Goal: Information Seeking & Learning: Learn about a topic

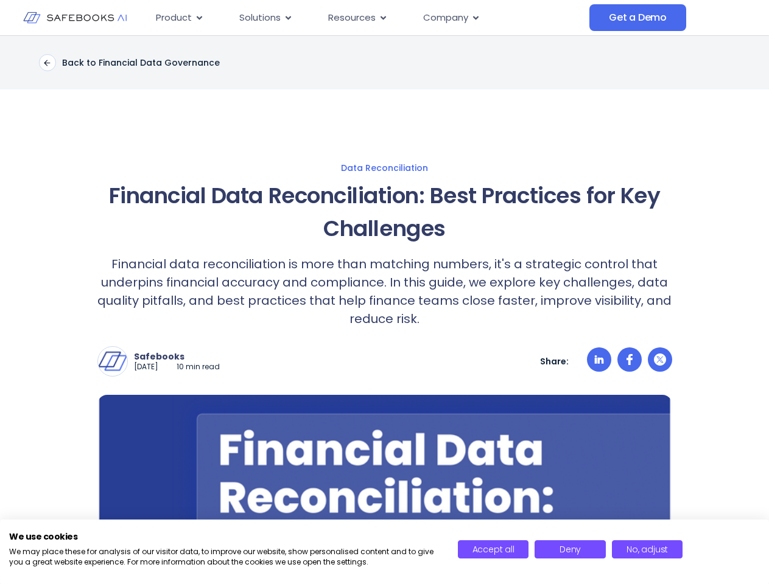
click at [384, 292] on p "Financial data reconciliation is more than matching numbers, it's a strategic c…" at bounding box center [384, 291] width 575 height 73
click at [198, 18] on icon "Menu" at bounding box center [199, 18] width 5 height 4
click at [287, 18] on icon "Menu" at bounding box center [287, 18] width 5 height 4
click at [382, 18] on icon "Menu" at bounding box center [382, 18] width 5 height 4
click at [475, 18] on icon "Menu" at bounding box center [475, 18] width 5 height 4
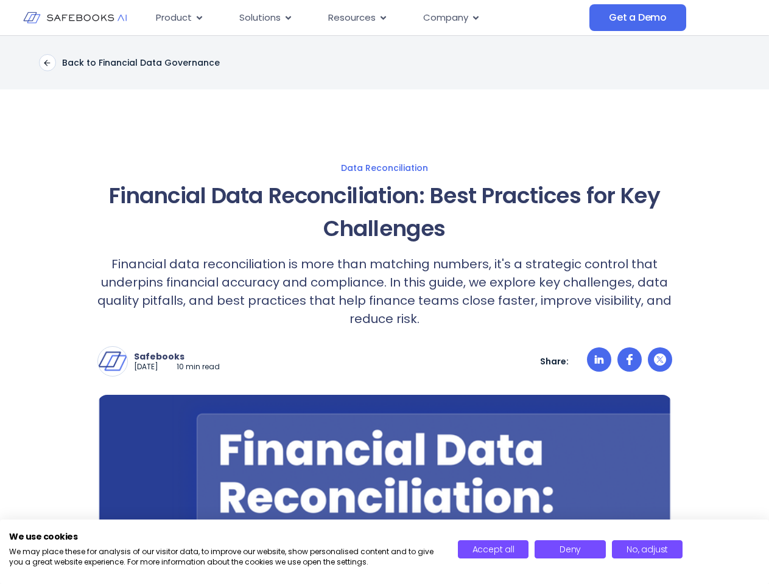
click at [384, 310] on p "Financial data reconciliation is more than matching numbers, it's a strategic c…" at bounding box center [384, 291] width 575 height 73
click at [113, 362] on img at bounding box center [112, 361] width 29 height 29
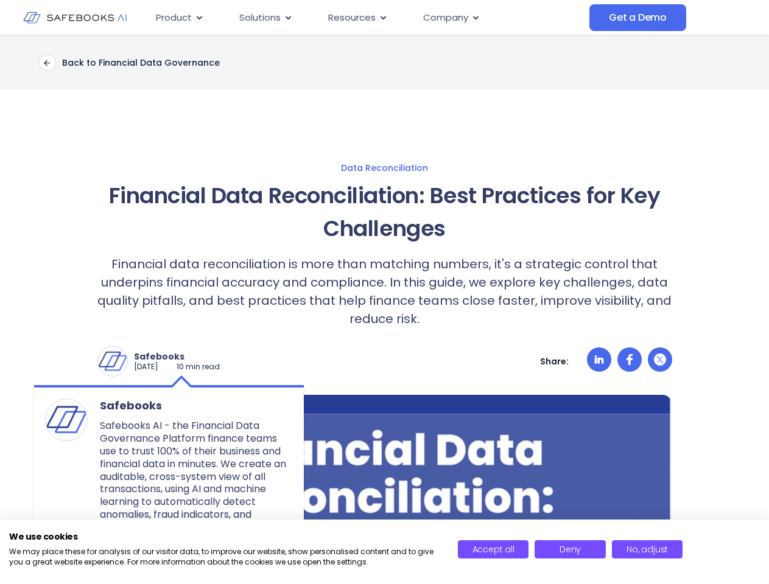
click at [187, 357] on p "Safebooks" at bounding box center [177, 356] width 86 height 11
click at [599, 362] on icon at bounding box center [598, 360] width 9 height 9
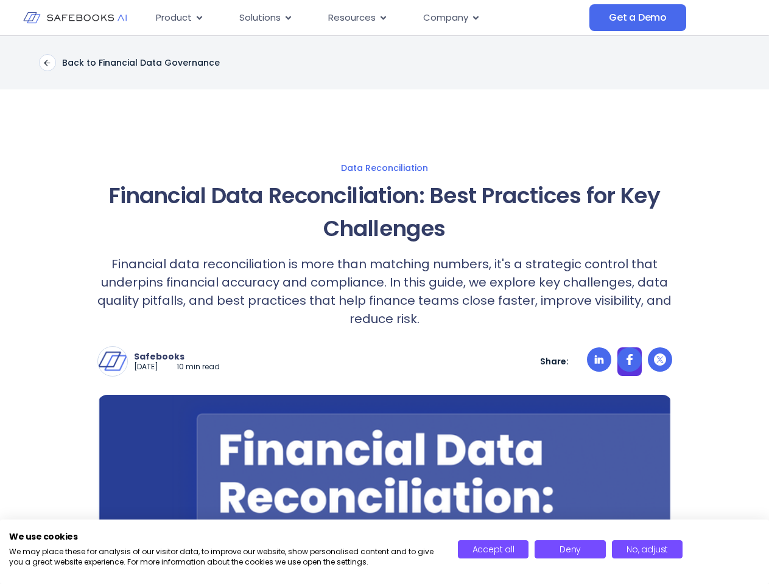
click at [629, 362] on icon at bounding box center [629, 359] width 6 height 11
